Goal: Transaction & Acquisition: Purchase product/service

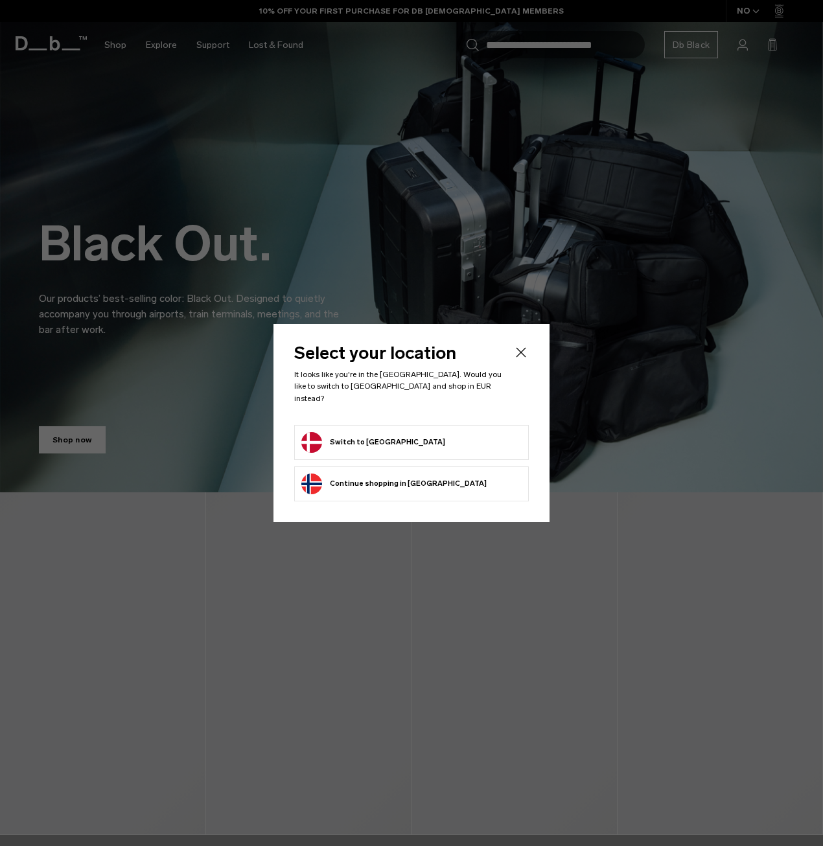
click at [356, 432] on button "Switch to [GEOGRAPHIC_DATA]" at bounding box center [373, 442] width 144 height 21
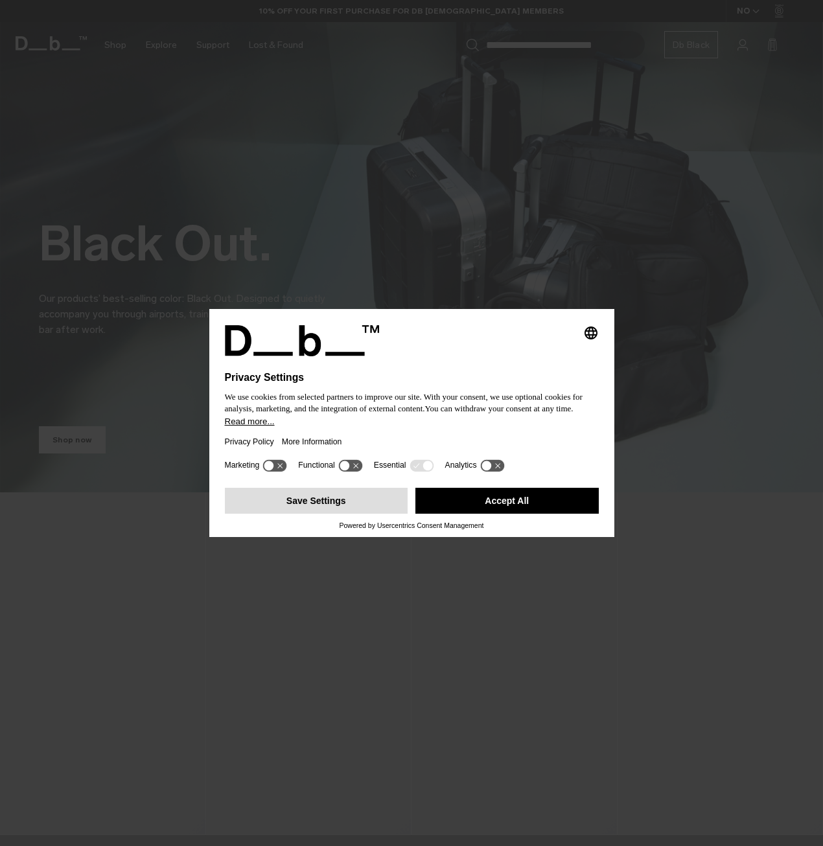
click at [510, 495] on button "Accept All" at bounding box center [506, 501] width 183 height 26
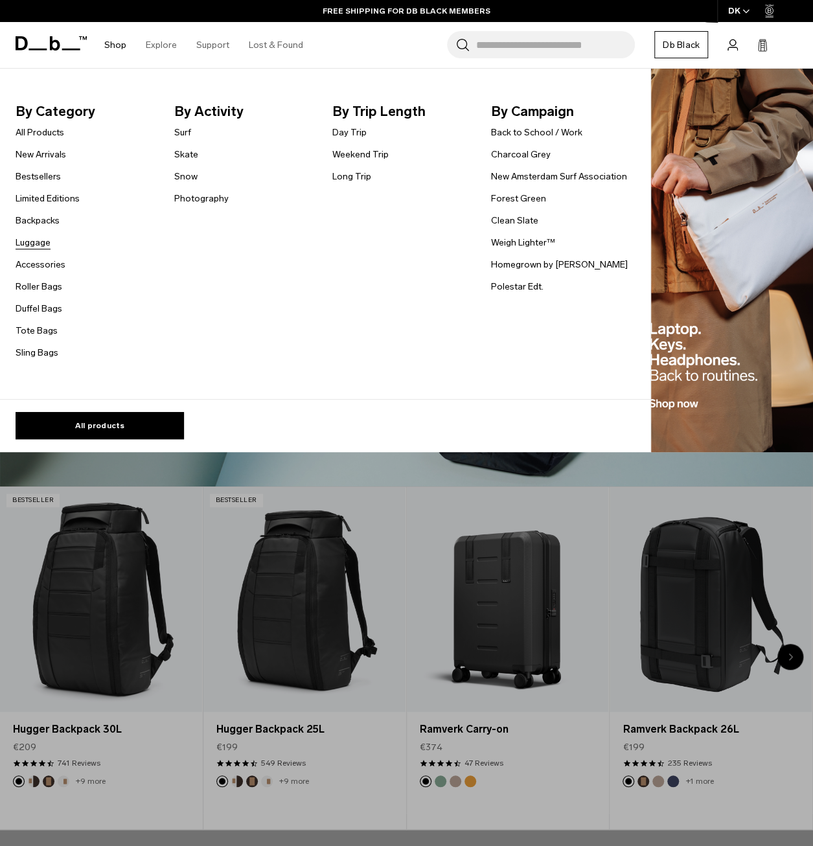
click at [35, 246] on link "Luggage" at bounding box center [33, 243] width 35 height 14
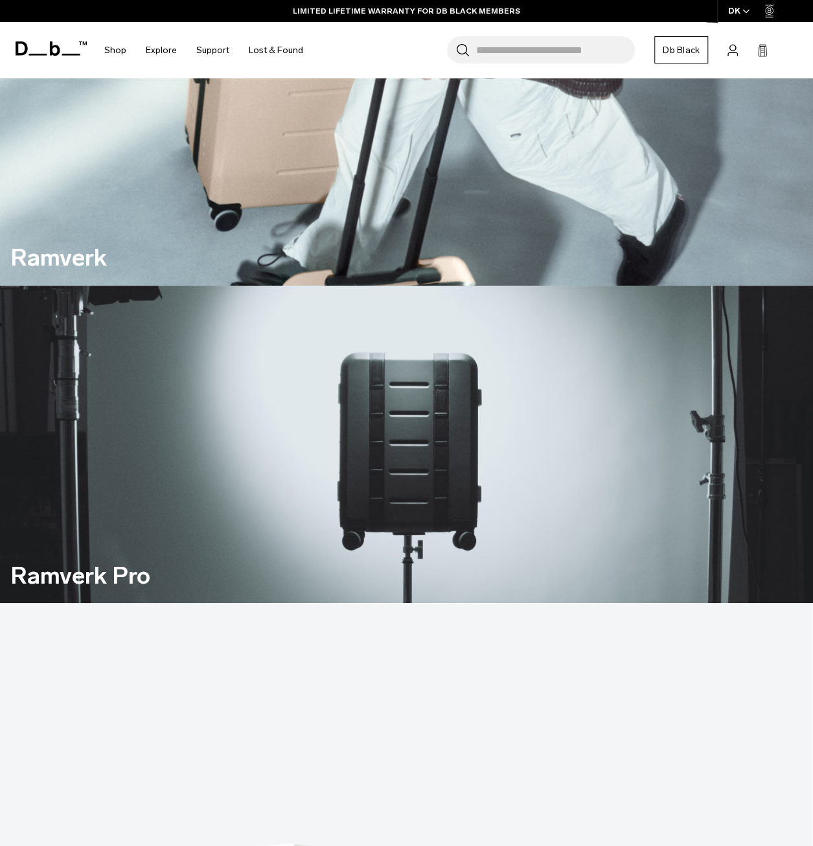
scroll to position [778, 0]
